Goal: Connect with others: Participate in discussion

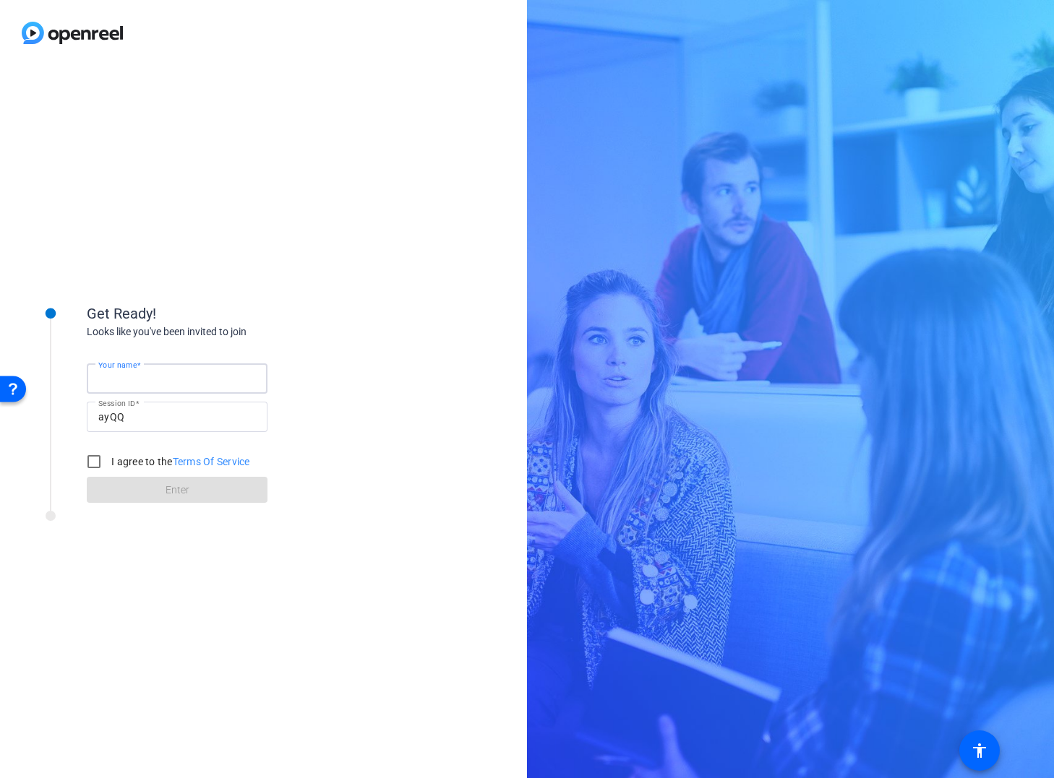
click at [163, 382] on input "Your name" at bounding box center [177, 378] width 158 height 17
click at [140, 296] on div "Get Ready! Looks like you've been invited to join Your name Session ID ayQQ I a…" at bounding box center [231, 391] width 289 height 226
click at [158, 293] on div "Get Ready! Looks like you've been invited to join Your name Session ID ayQQ I a…" at bounding box center [231, 391] width 289 height 226
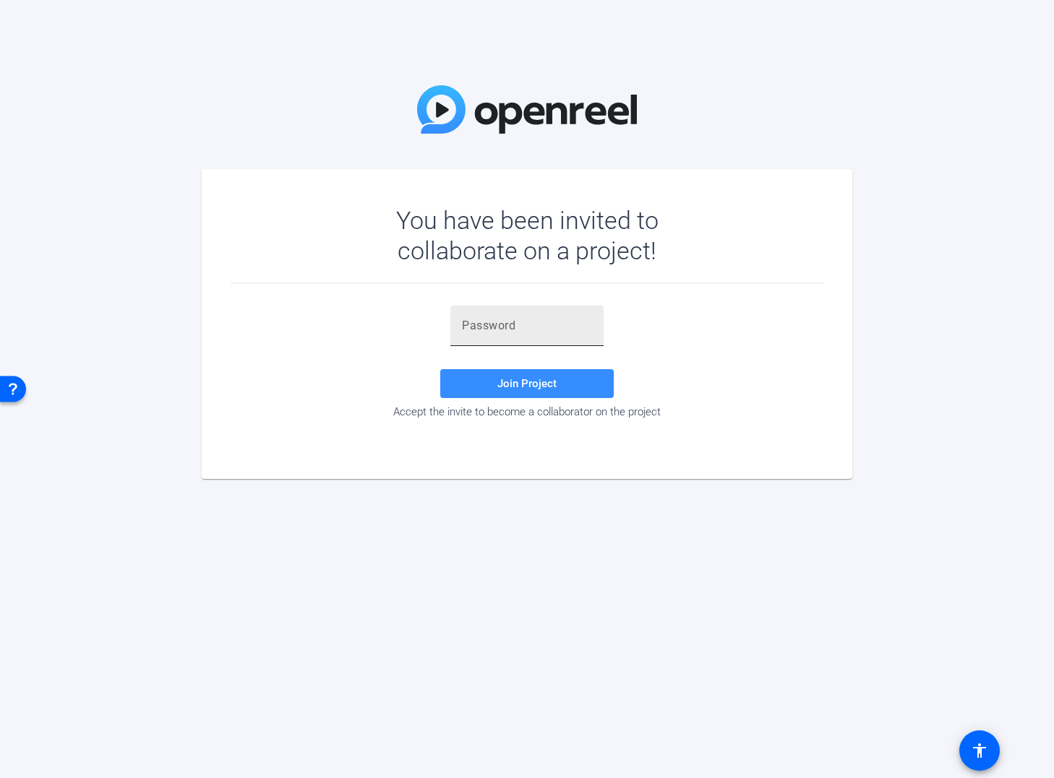
click at [507, 327] on input "text" at bounding box center [527, 325] width 130 height 17
paste input "n!W=b_"
type input "n!W=b_"
click at [526, 379] on span "Join Project" at bounding box center [526, 383] width 59 height 13
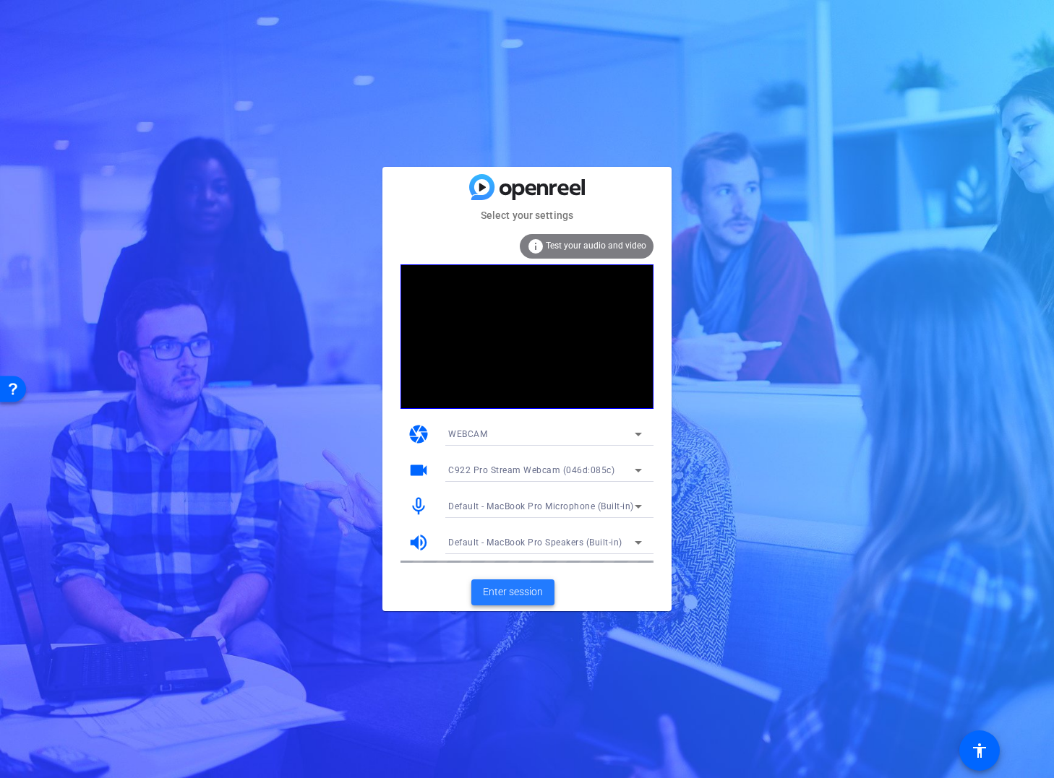
click at [531, 591] on span "Enter session" at bounding box center [513, 592] width 60 height 15
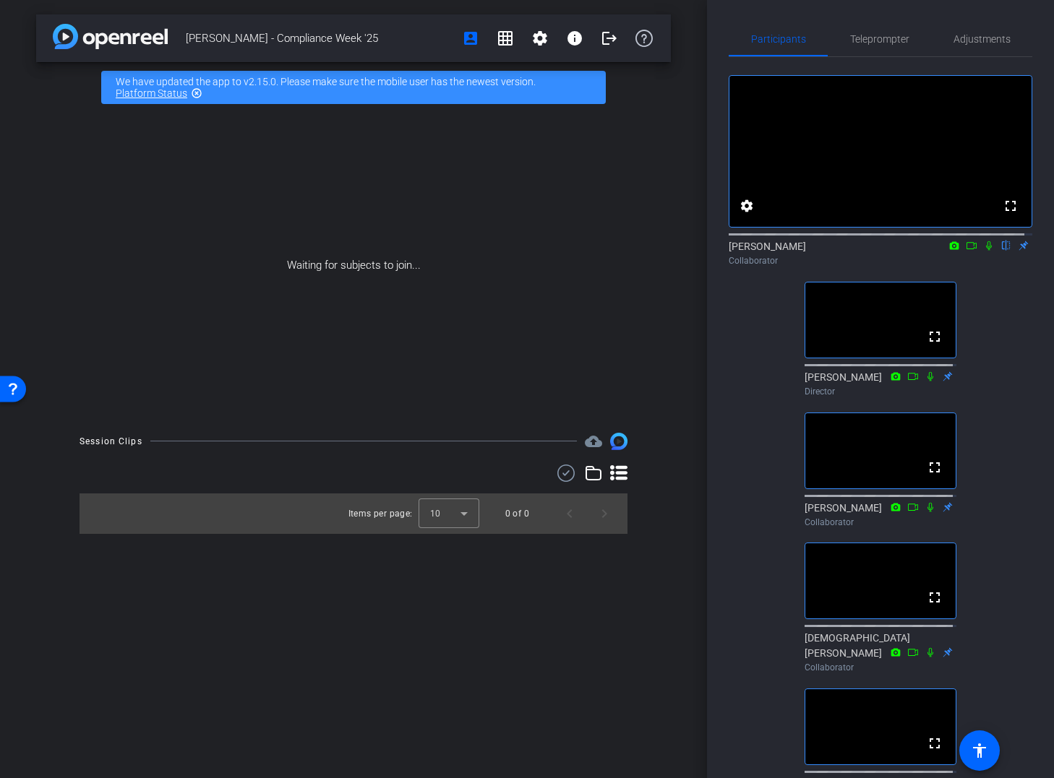
click at [1007, 495] on div "fullscreen settings [PERSON_NAME] flip Collaborator fullscreen [PERSON_NAME] Di…" at bounding box center [880, 498] width 304 height 883
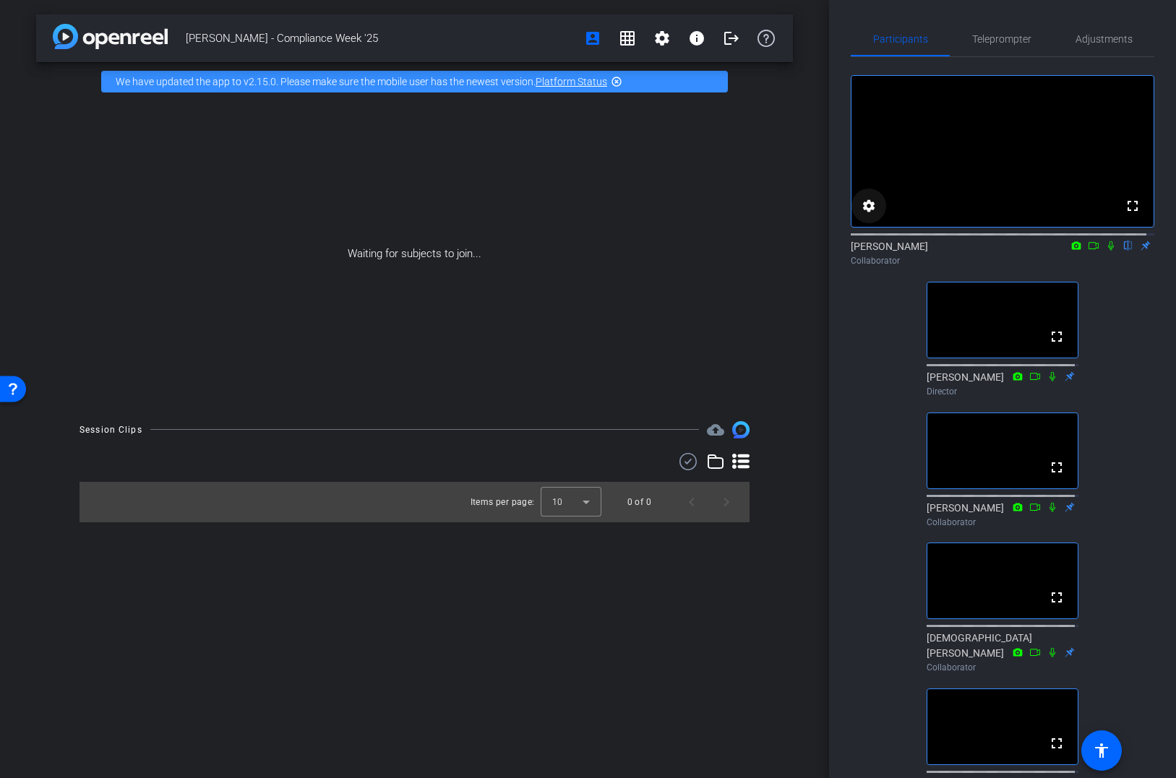
click at [866, 215] on mat-icon "settings" at bounding box center [868, 205] width 17 height 17
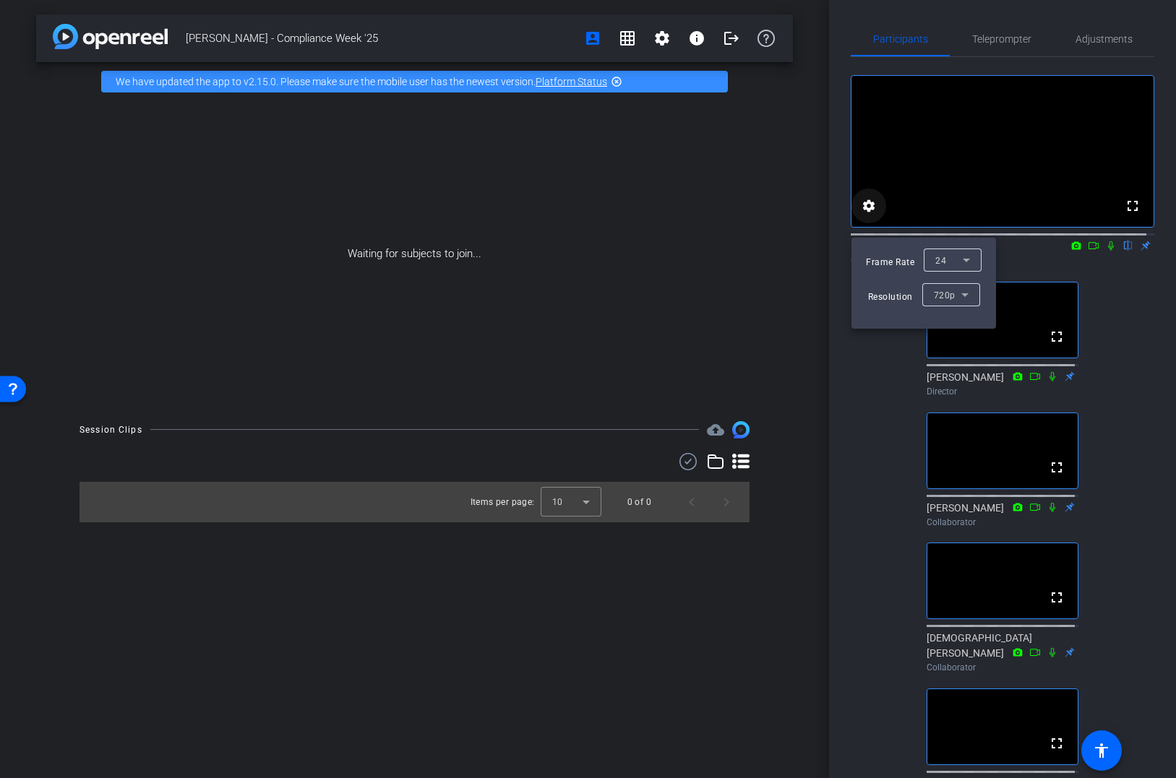
click at [866, 219] on div at bounding box center [588, 389] width 1176 height 778
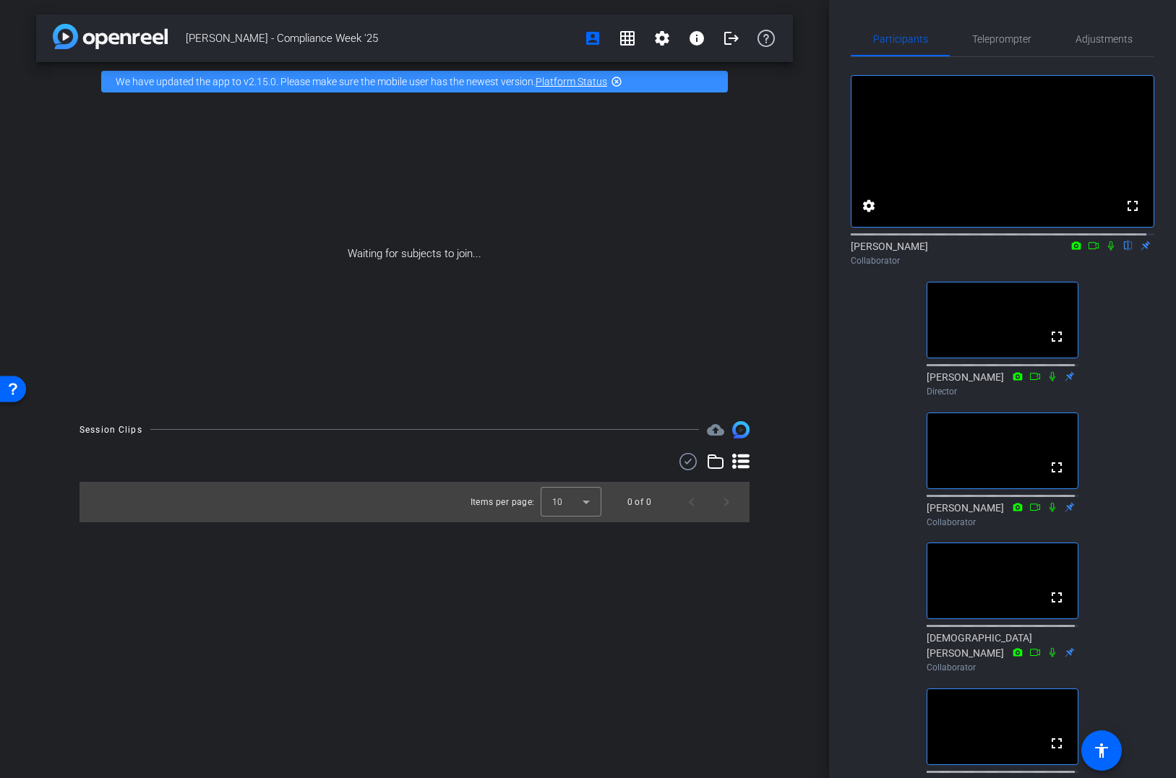
click at [1053, 401] on div "fullscreen settings [PERSON_NAME] flip Collaborator fullscreen [PERSON_NAME] Di…" at bounding box center [1003, 498] width 304 height 883
click at [615, 80] on mat-icon "highlight_off" at bounding box center [617, 82] width 12 height 12
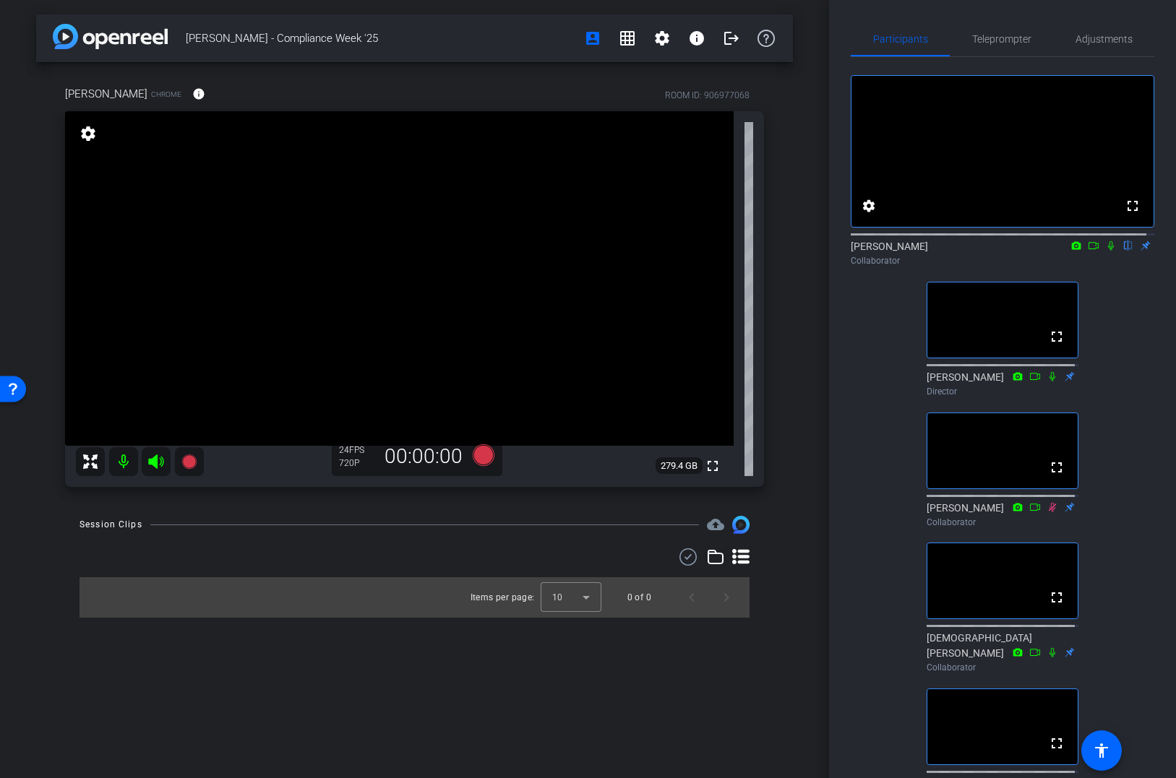
click at [1053, 251] on icon at bounding box center [1111, 246] width 12 height 10
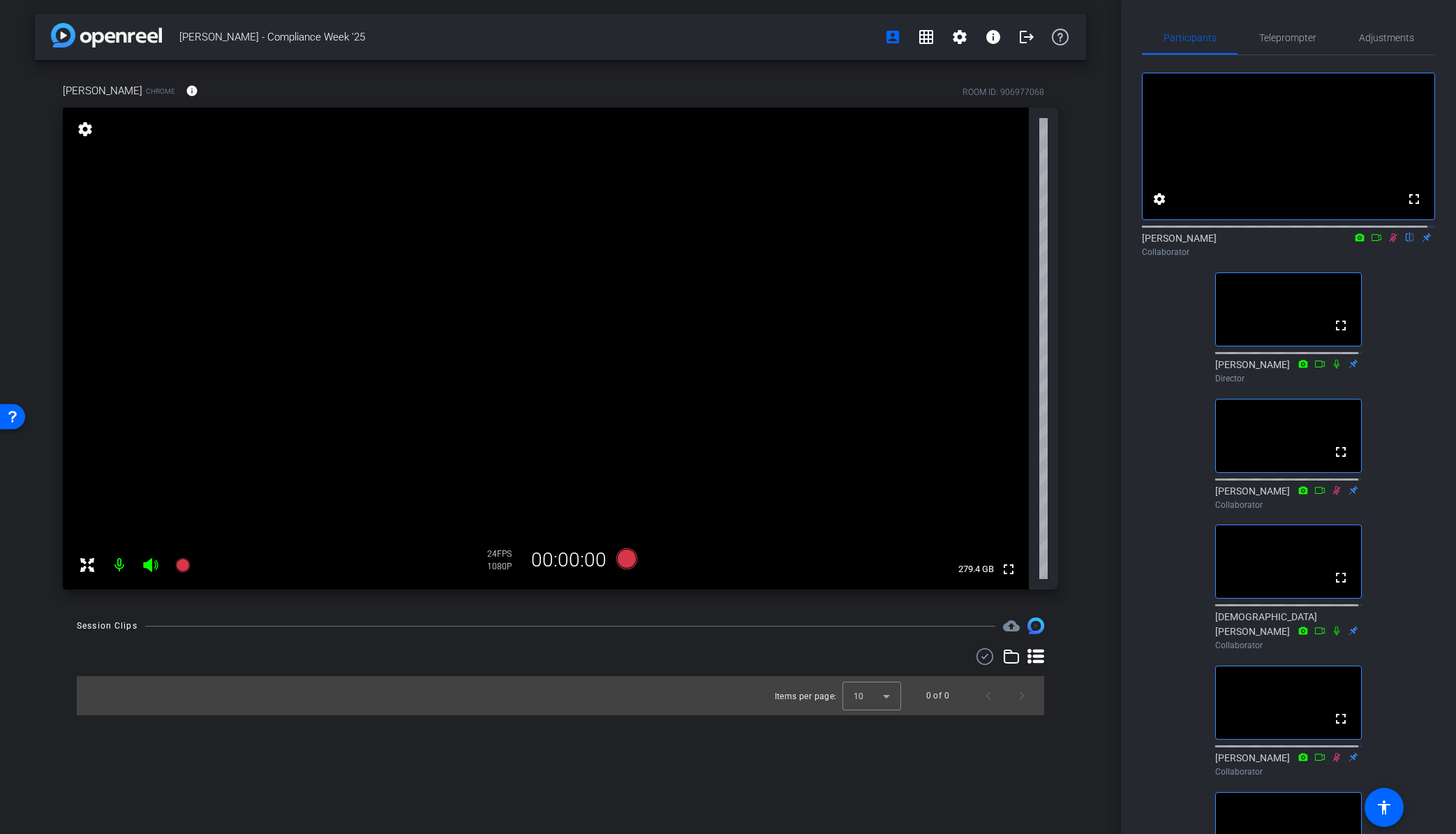
click at [1017, 243] on icon at bounding box center [1377, 238] width 12 height 10
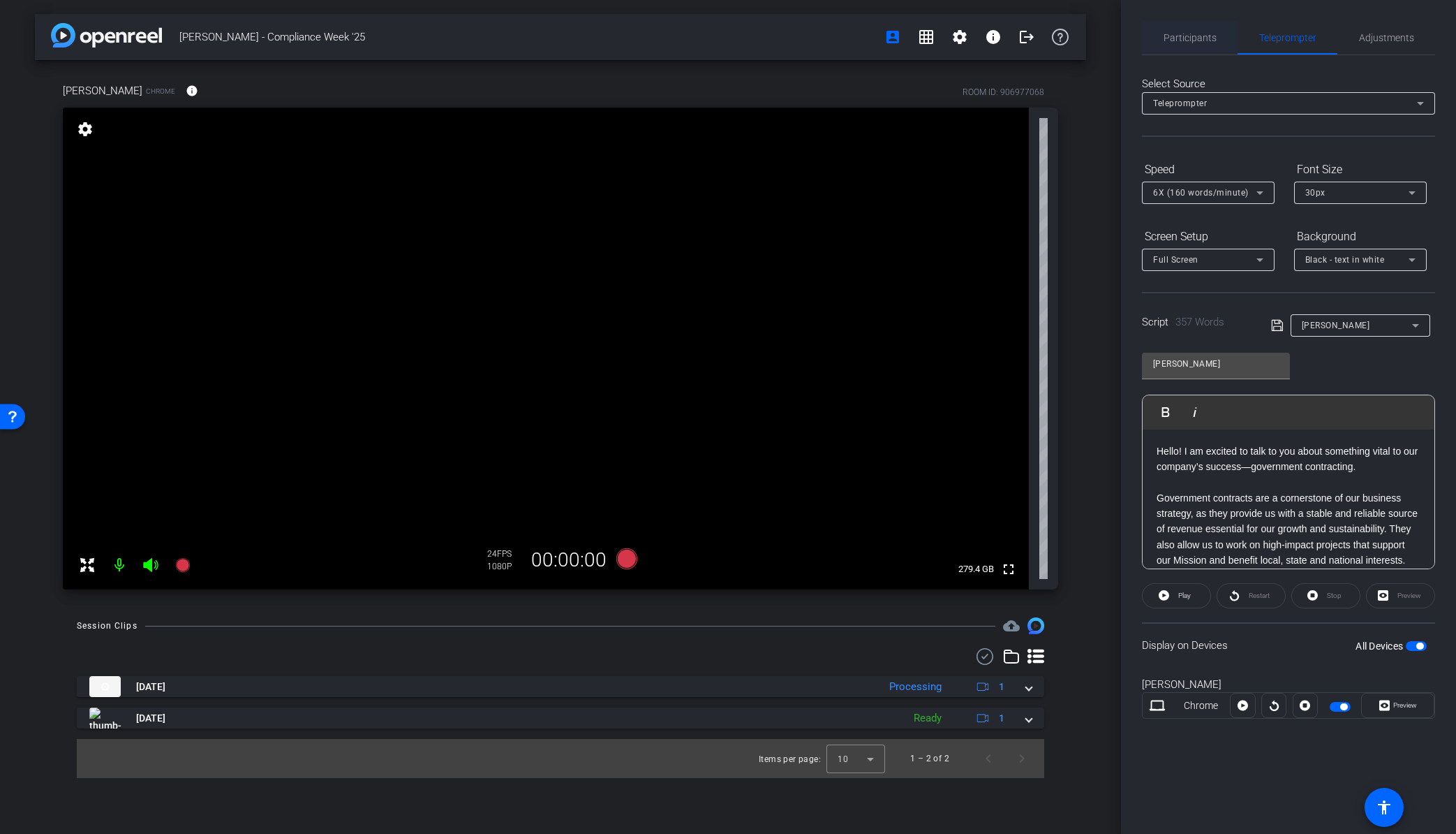
click at [1017, 33] on div "Participants" at bounding box center [1189, 38] width 96 height 34
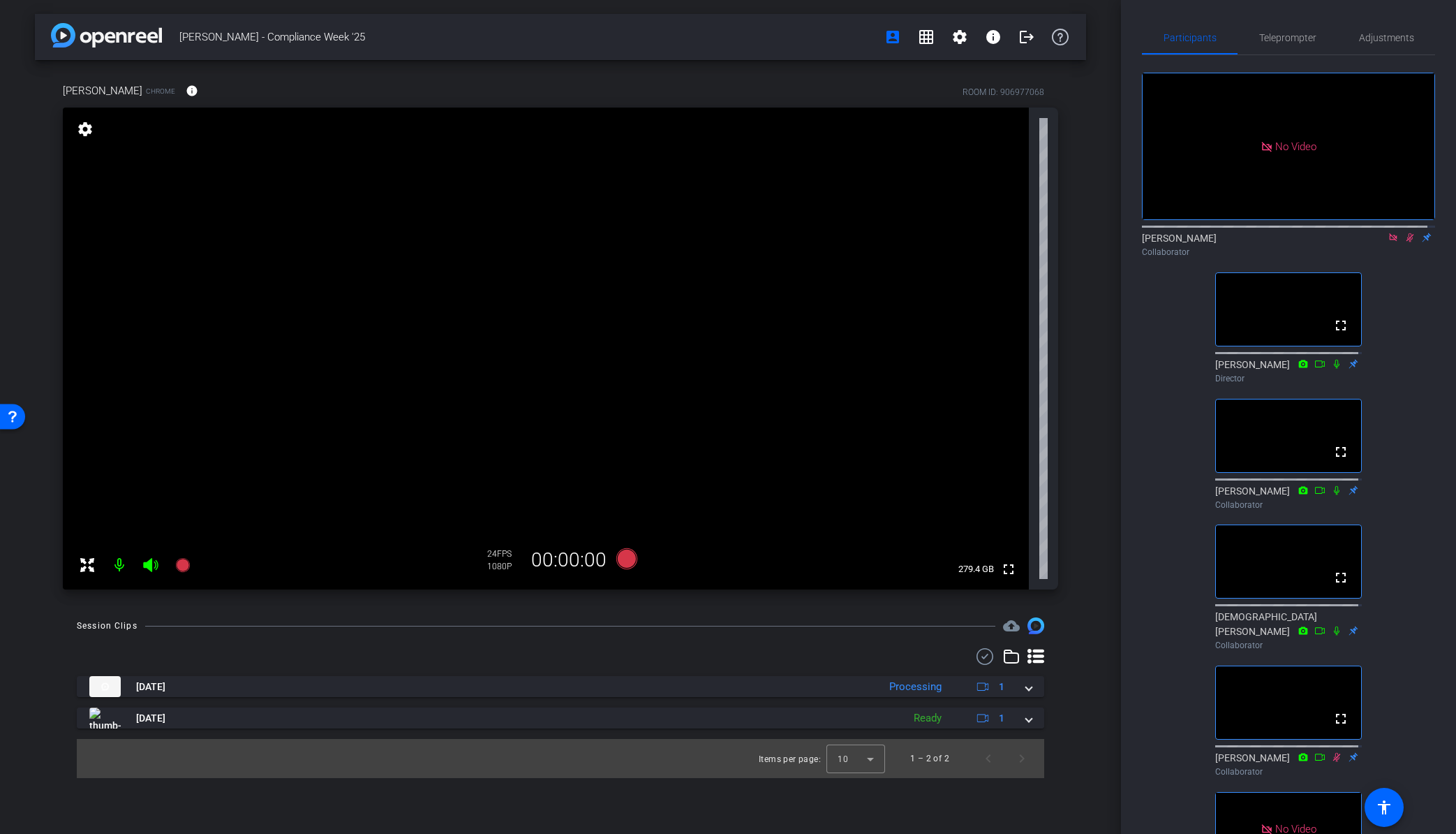
click at [1017, 233] on icon at bounding box center [1411, 238] width 12 height 10
